Goal: Navigation & Orientation: Find specific page/section

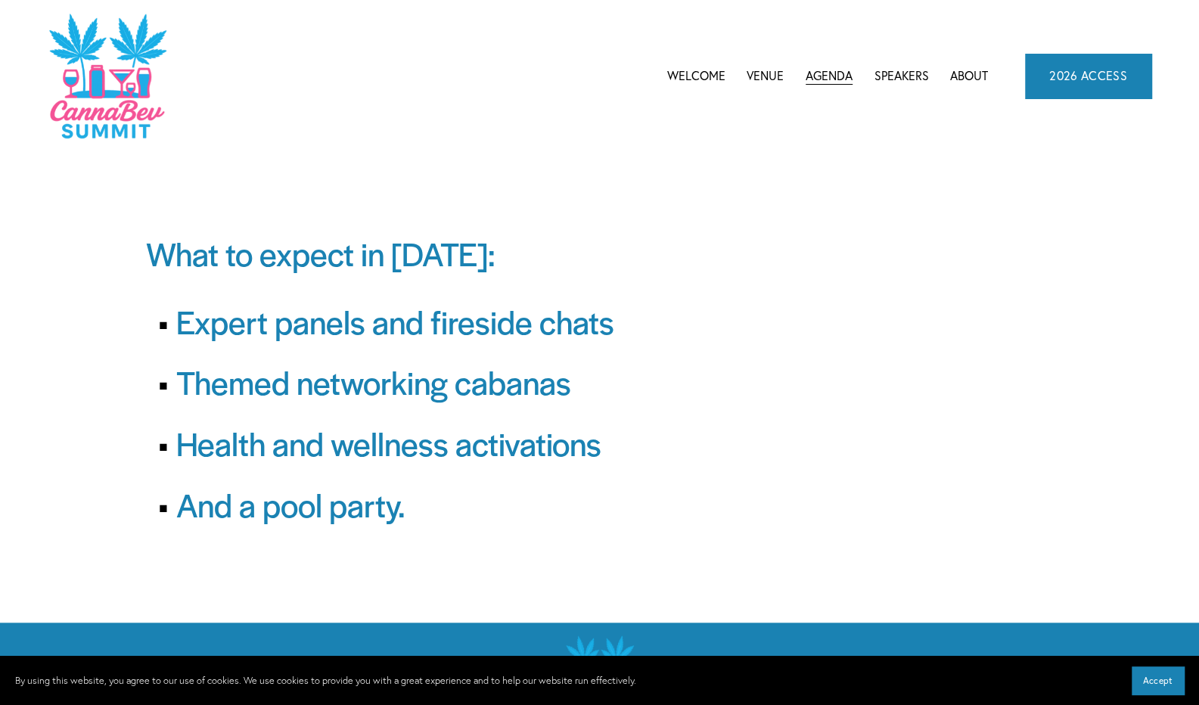
click at [830, 73] on span "Agenda" at bounding box center [828, 76] width 47 height 20
click at [0, 0] on span "CannaBev Summit 2026" at bounding box center [0, 0] width 0 height 0
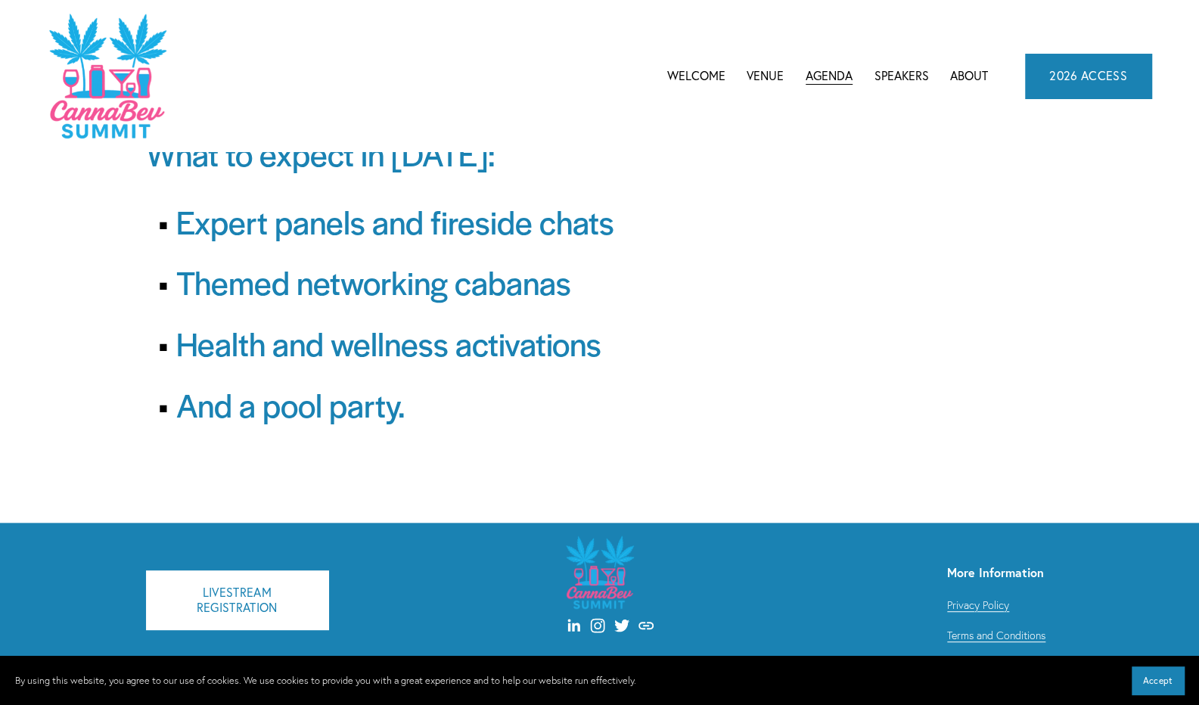
click at [0, 0] on span "CannaBev Summit 2026" at bounding box center [0, 0] width 0 height 0
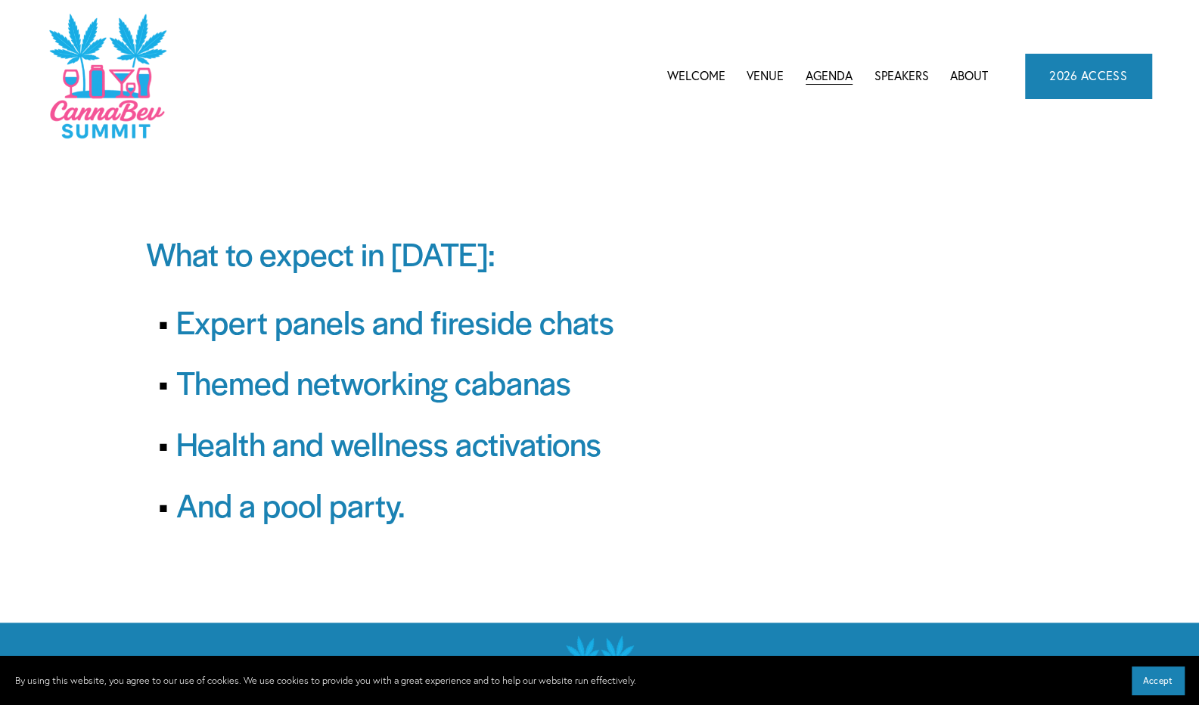
scroll to position [101, 0]
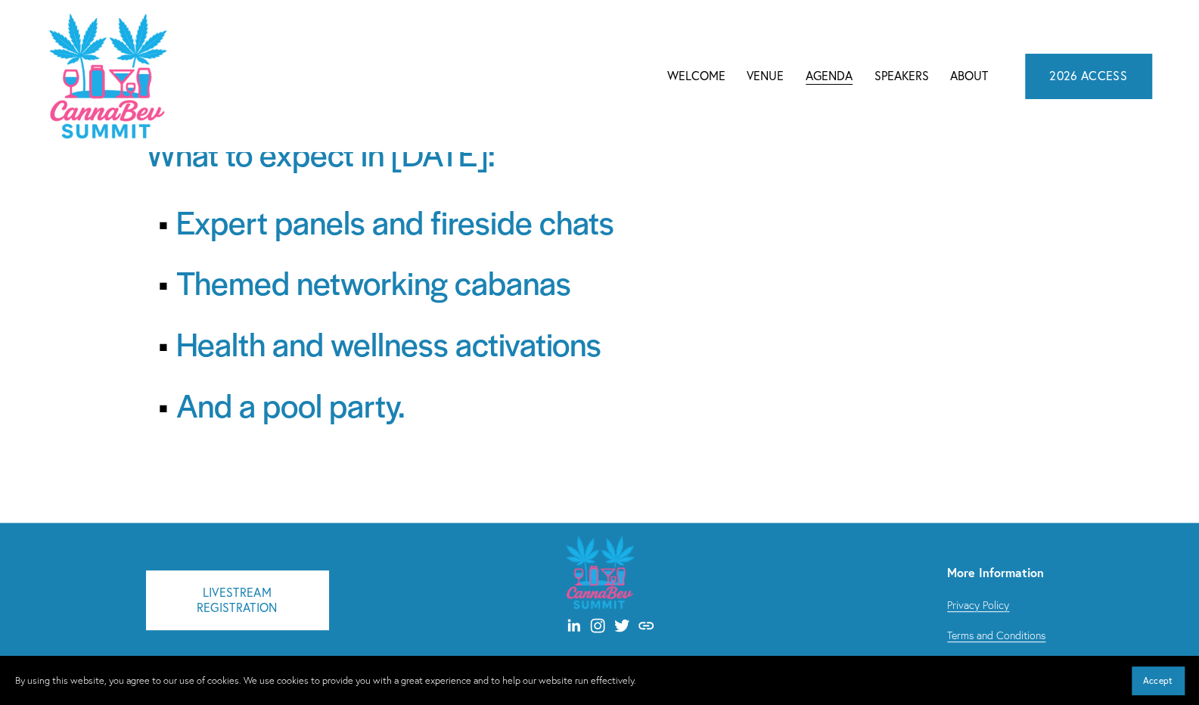
click at [1159, 678] on span "Accept" at bounding box center [1157, 680] width 29 height 11
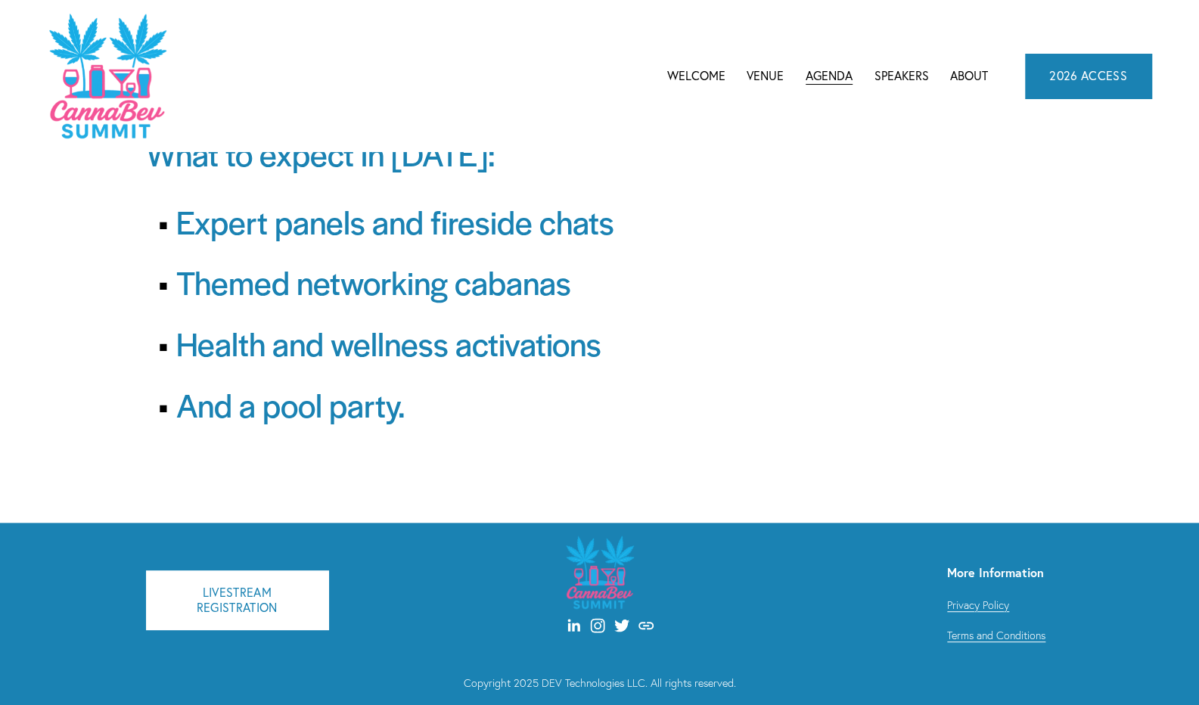
click at [0, 0] on span "CannaBev Summit 2026" at bounding box center [0, 0] width 0 height 0
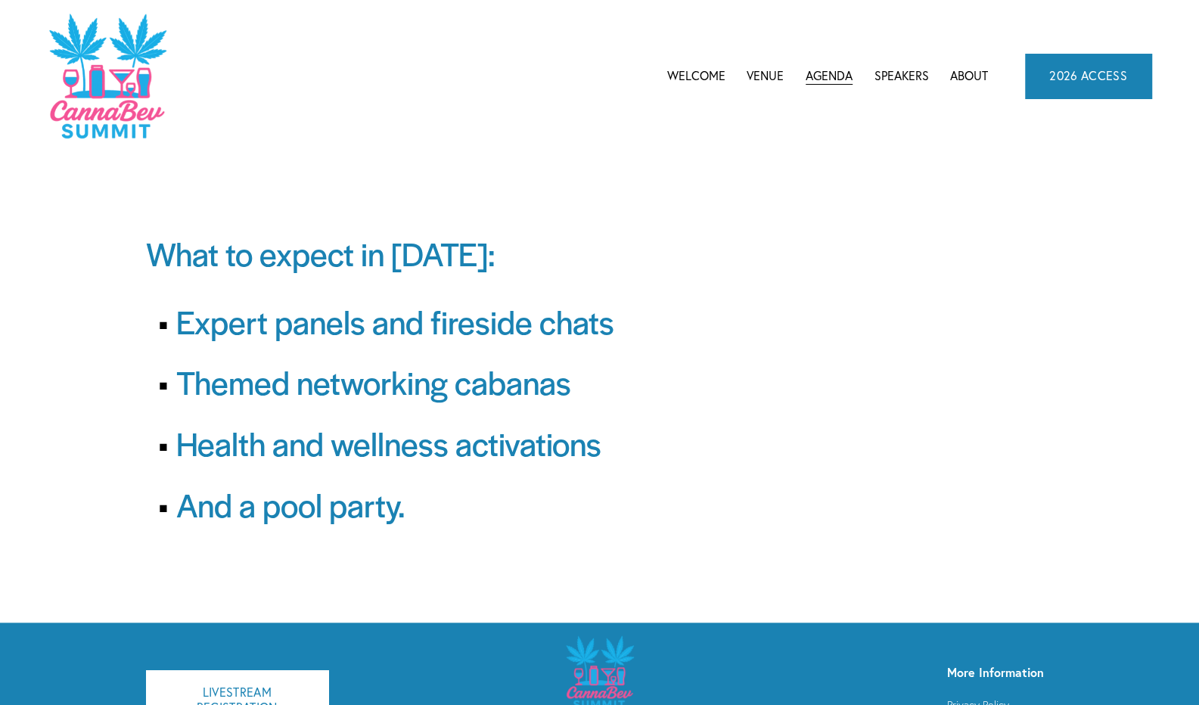
click at [762, 72] on link "Venue" at bounding box center [764, 75] width 37 height 23
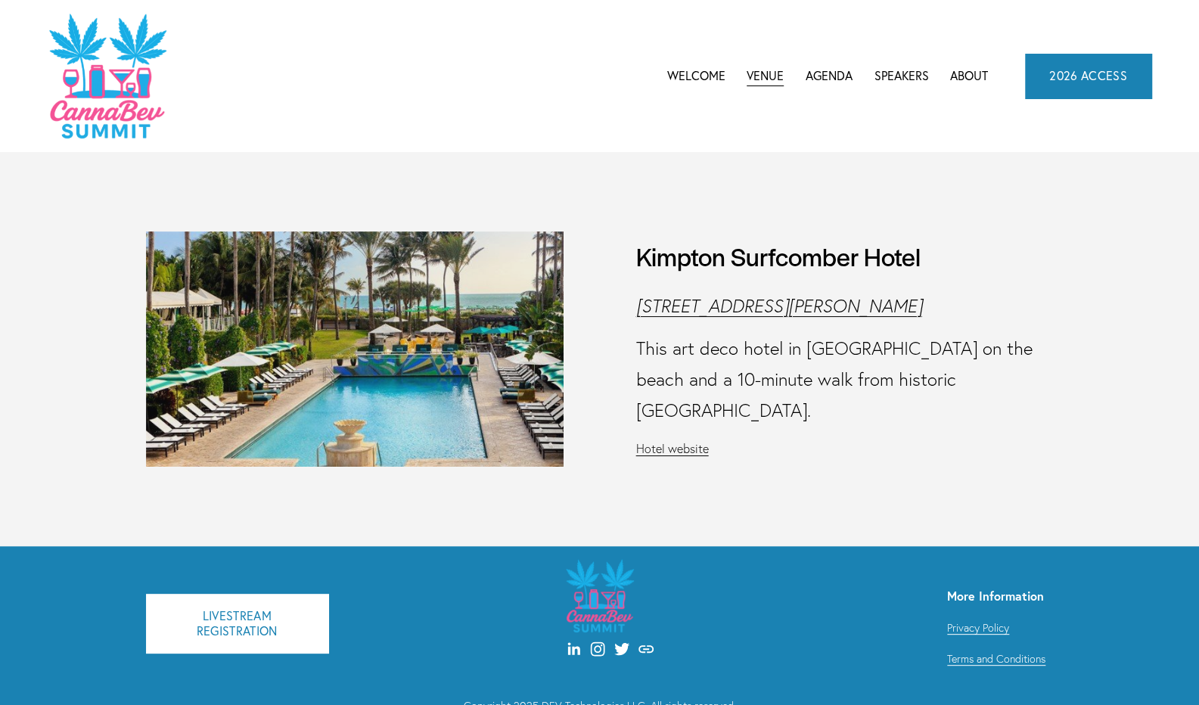
click at [699, 76] on link "Welcome" at bounding box center [696, 75] width 58 height 23
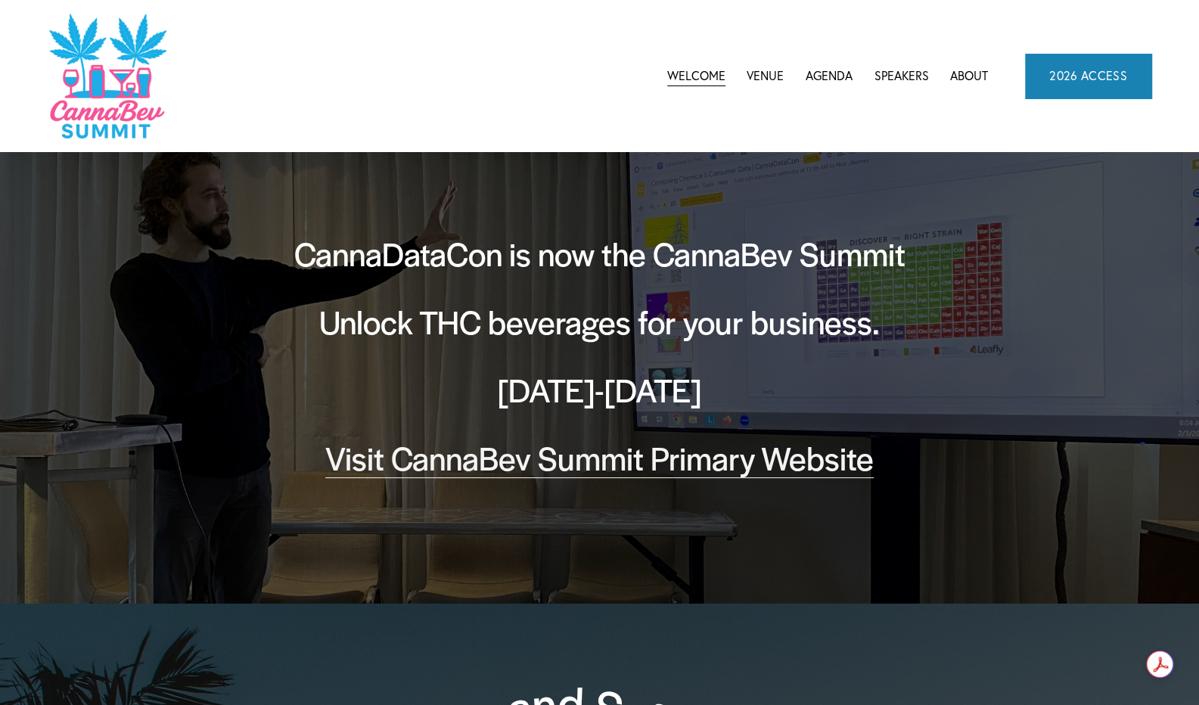
click at [650, 462] on link "Visit CannaBev Summit Primary Website" at bounding box center [599, 457] width 548 height 45
click at [537, 464] on link "Visit CannaBev Summit Primary Website" at bounding box center [599, 457] width 548 height 45
